Goal: Transaction & Acquisition: Purchase product/service

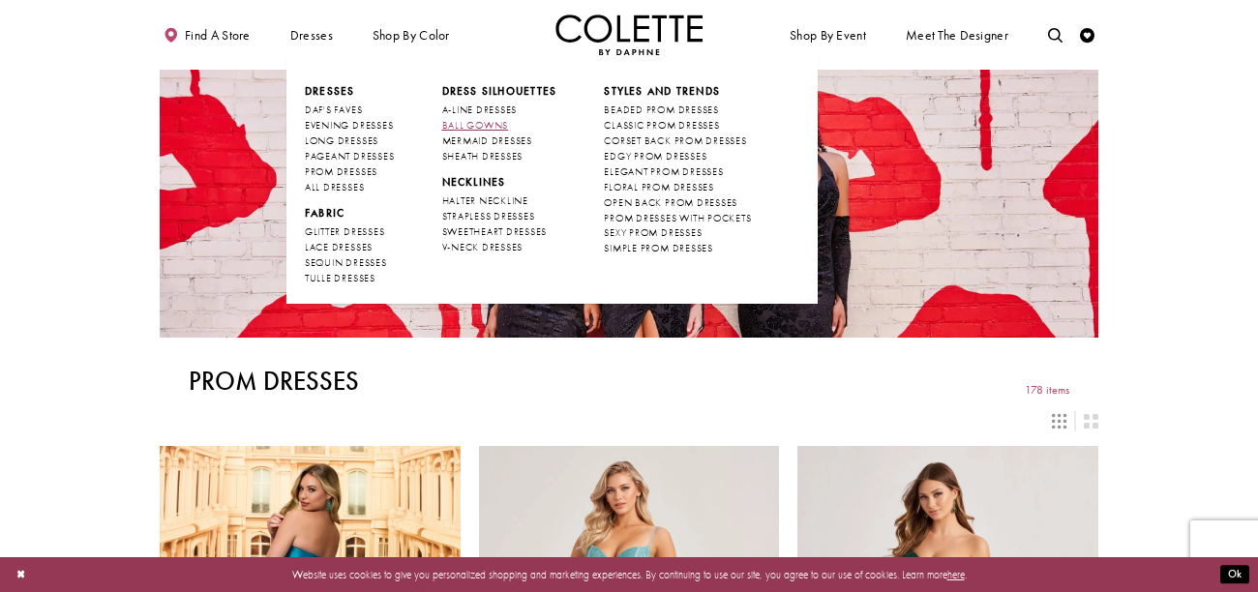
click at [463, 119] on span "BALL GOWNS" at bounding box center [475, 125] width 67 height 13
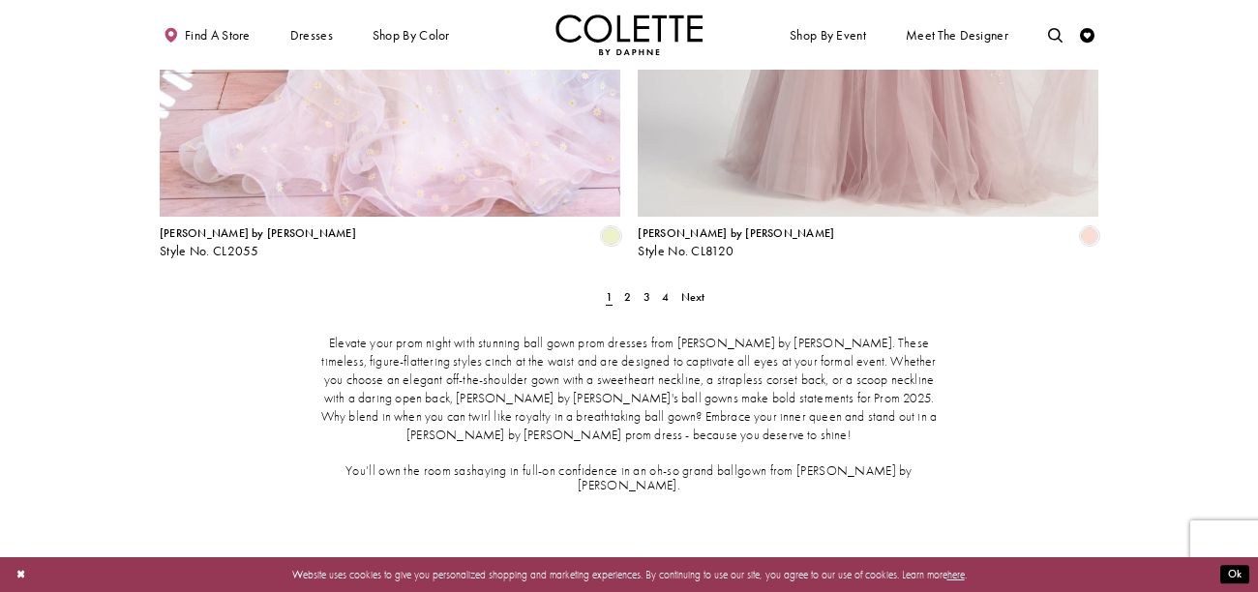
scroll to position [2756, 0]
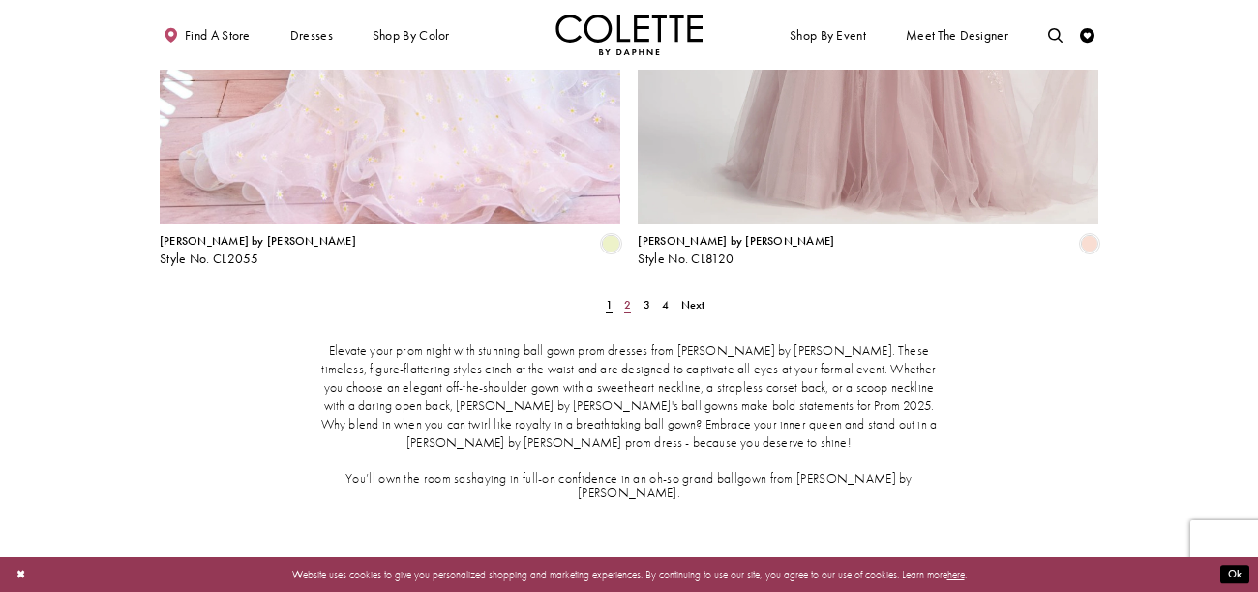
click at [633, 294] on link "2" at bounding box center [628, 304] width 15 height 21
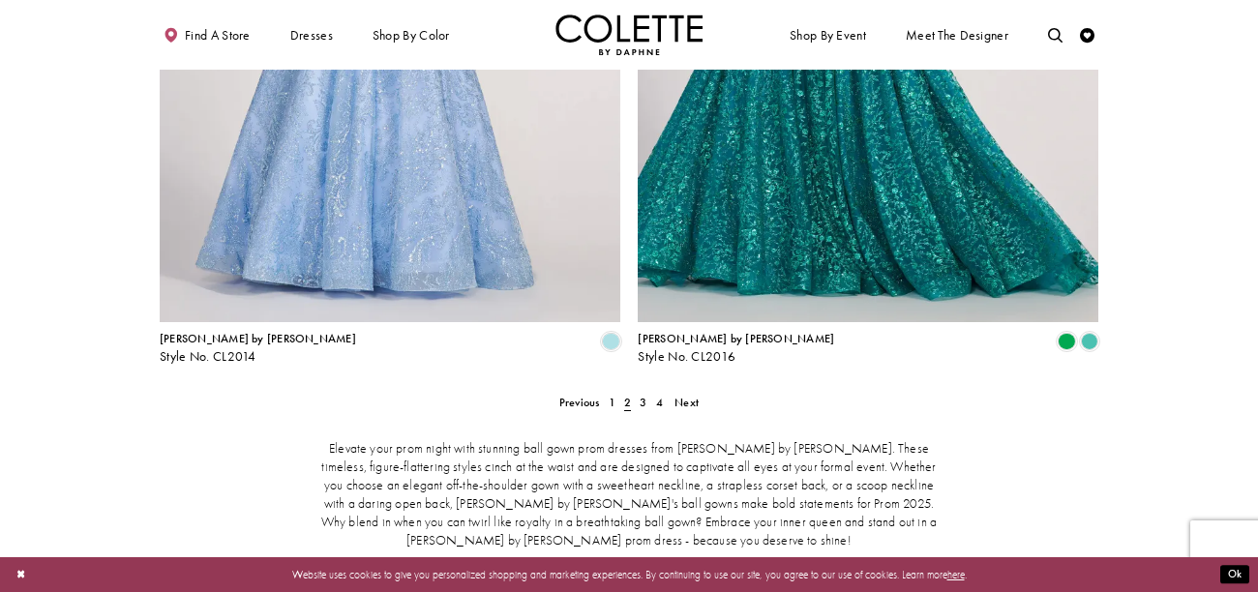
scroll to position [2667, 0]
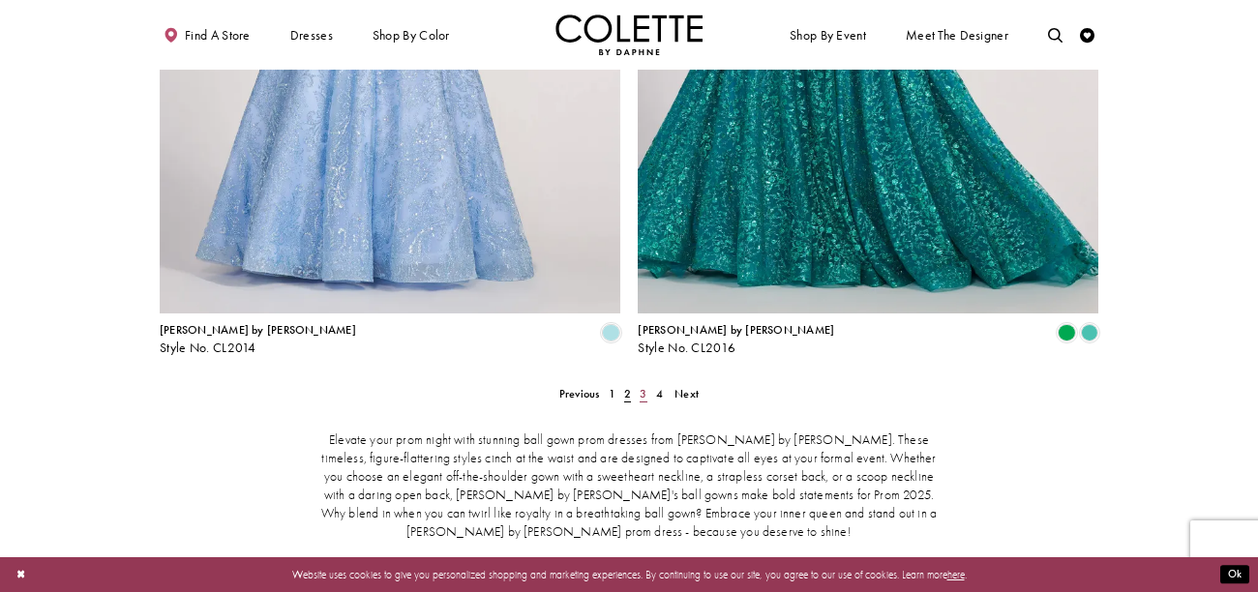
click at [638, 383] on link "3" at bounding box center [643, 393] width 15 height 21
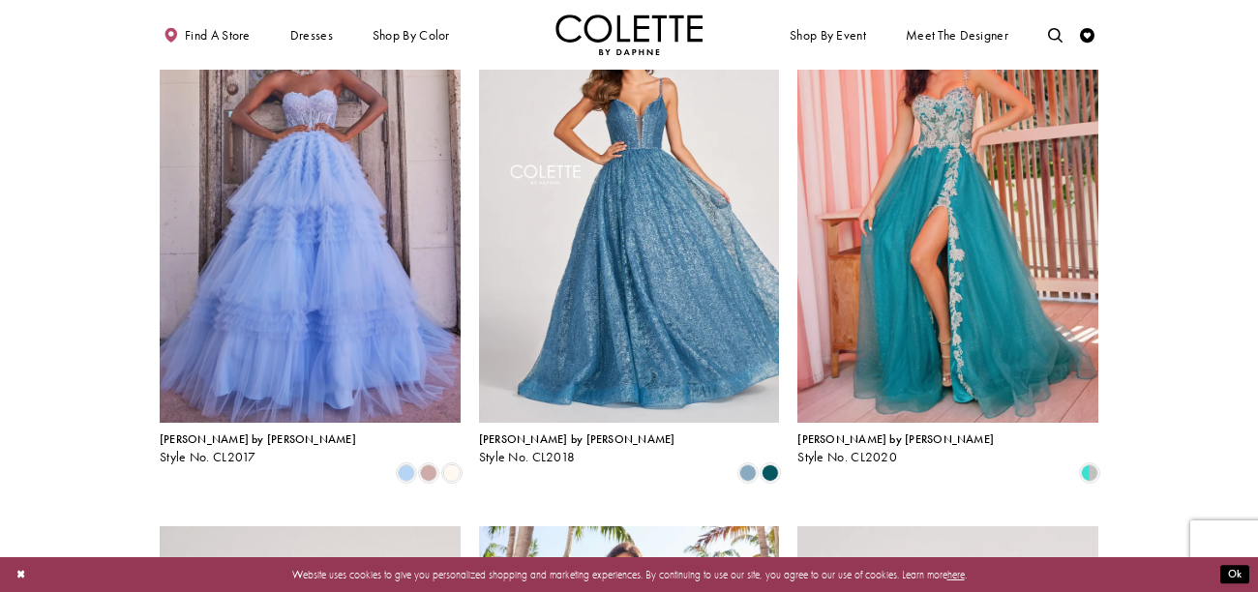
scroll to position [166, 0]
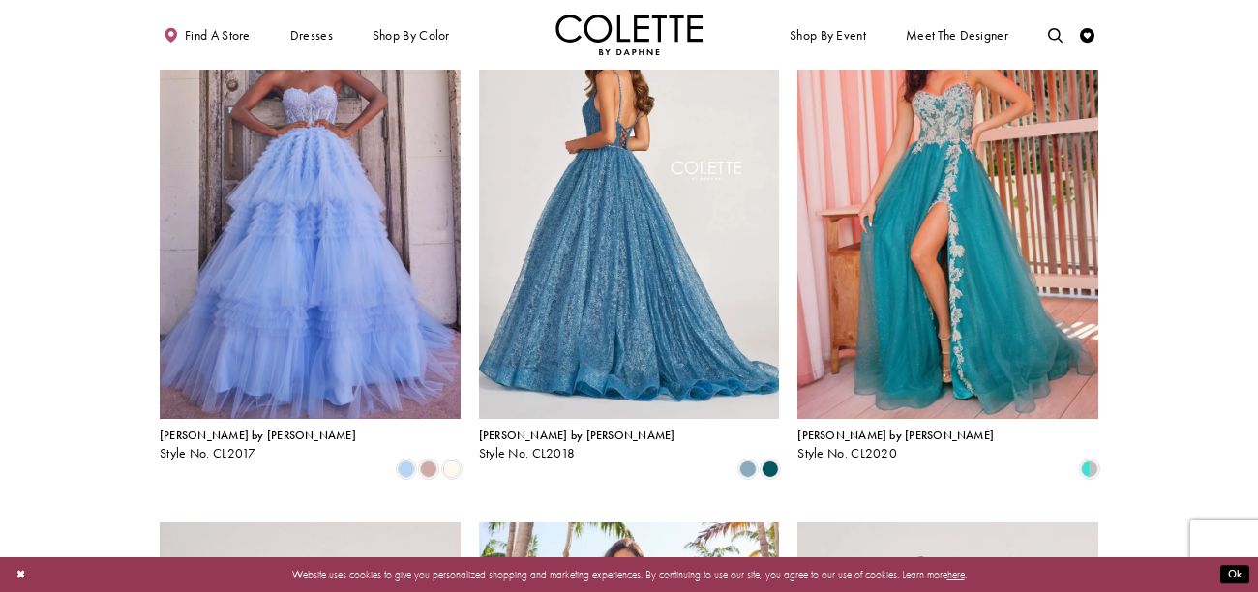
click at [715, 269] on img "Visit Colette by Daphne Style No. CL2018 Page" at bounding box center [629, 201] width 301 height 438
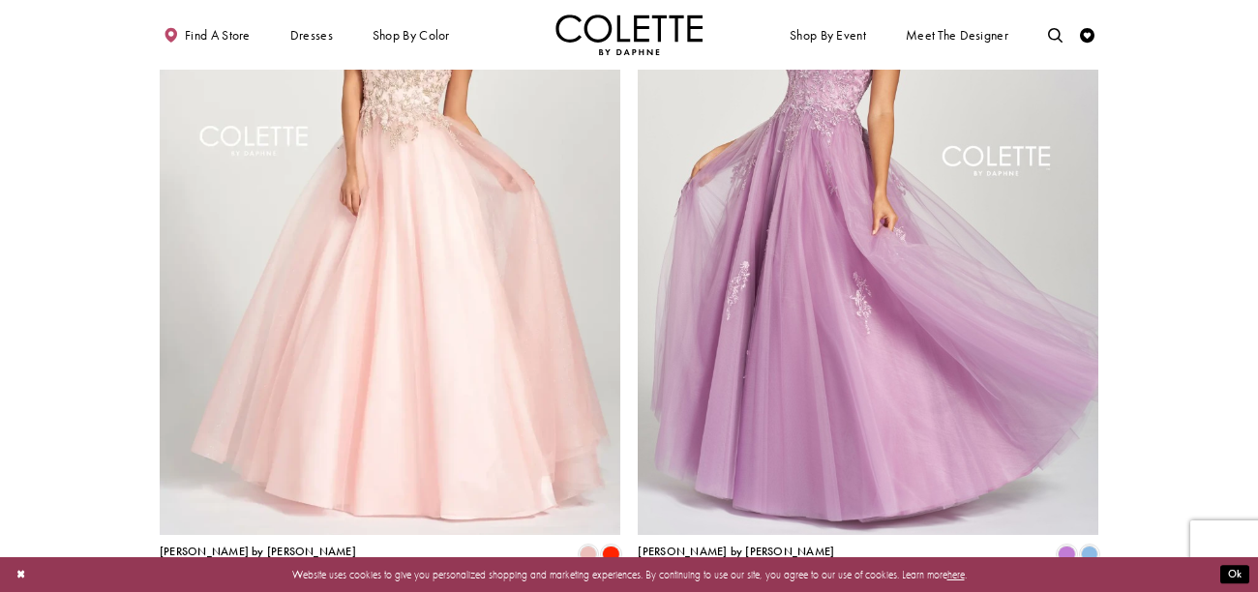
scroll to position [2469, 0]
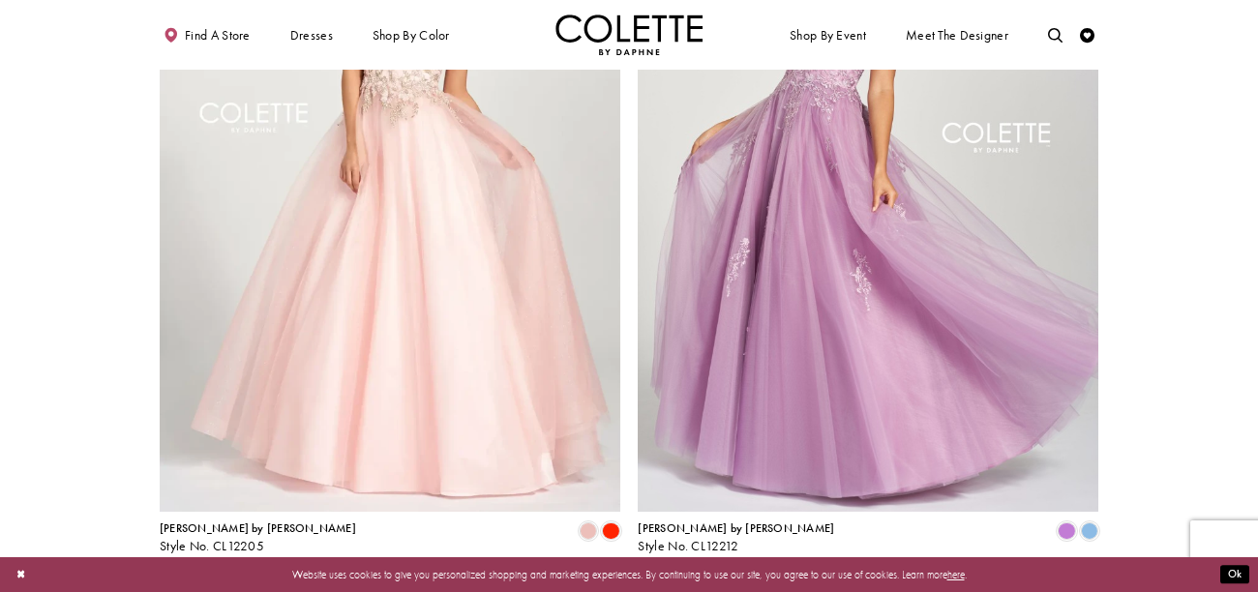
click at [664, 585] on span "4" at bounding box center [665, 592] width 7 height 15
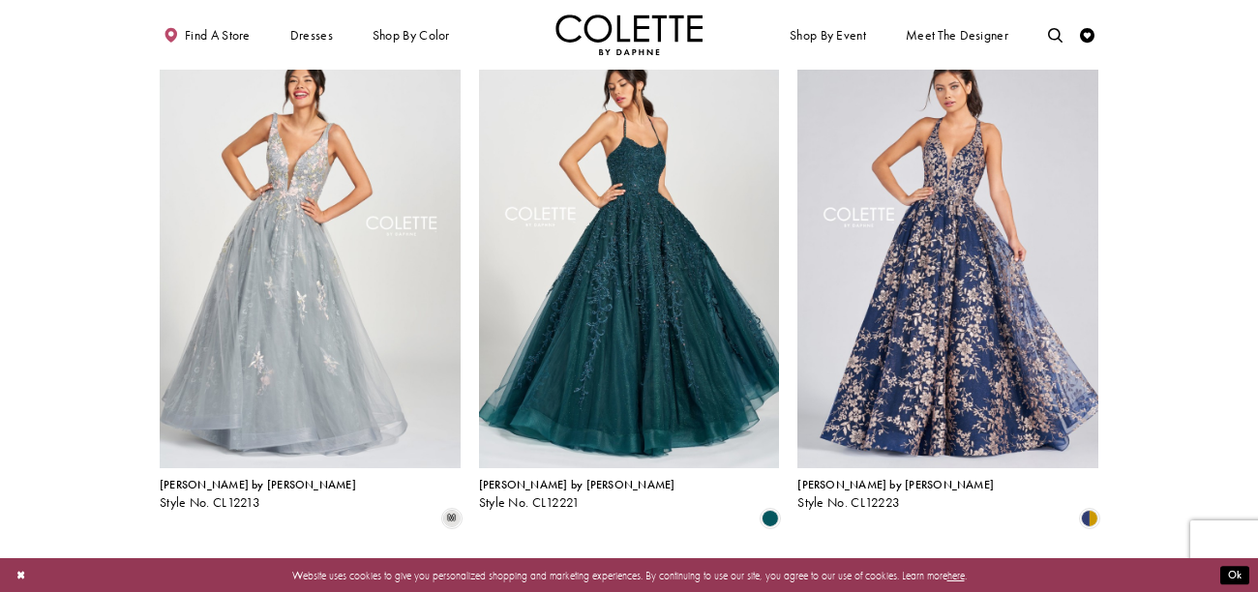
scroll to position [115, 0]
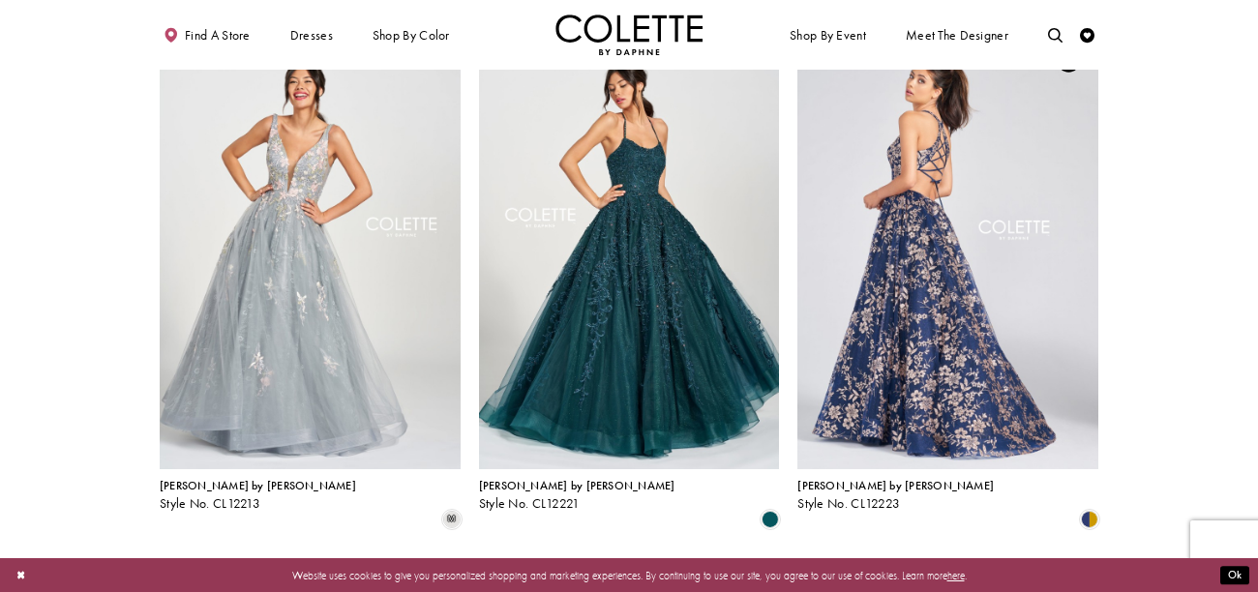
click at [1026, 348] on img "Visit Colette by Daphne Style No. CL12223 Page" at bounding box center [948, 251] width 301 height 438
